Goal: Task Accomplishment & Management: Complete application form

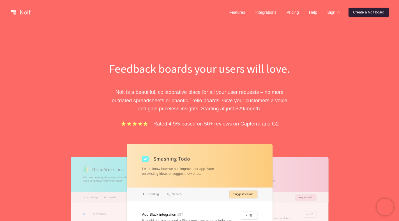
click at [363, 11] on link "Create a Nolt board" at bounding box center [369, 12] width 40 height 9
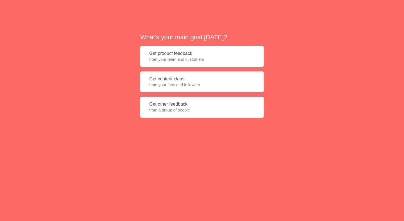
click at [187, 60] on span "from your team and customers" at bounding box center [202, 60] width 106 height 6
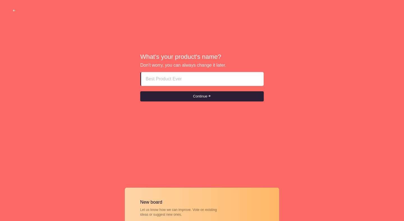
paste input "rak escorts ♜♜♜AAAOS63SSO163♜♜♜"
type input "rak escorts ♜♜♜AAAOS63SSO163♜♜♜"
click at [180, 97] on button "Continue" at bounding box center [201, 96] width 123 height 10
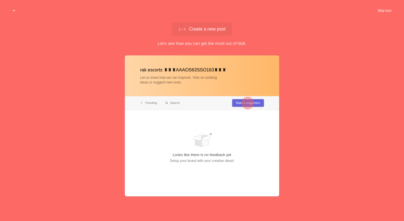
click at [383, 12] on button "Skip tour" at bounding box center [385, 11] width 28 height 10
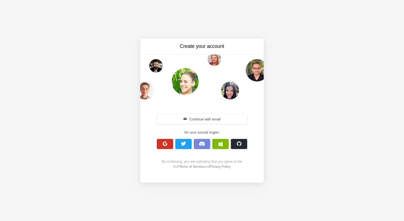
click at [167, 142] on span "button" at bounding box center [164, 143] width 5 height 5
